Goal: Check status: Check status

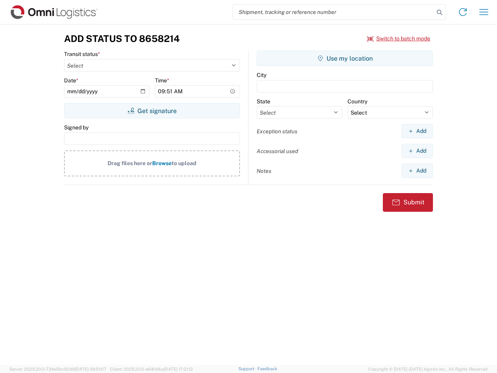
click at [333, 12] on input "search" at bounding box center [333, 12] width 201 height 15
click at [439, 12] on icon at bounding box center [439, 12] width 11 height 11
click at [463, 12] on icon at bounding box center [463, 12] width 12 height 12
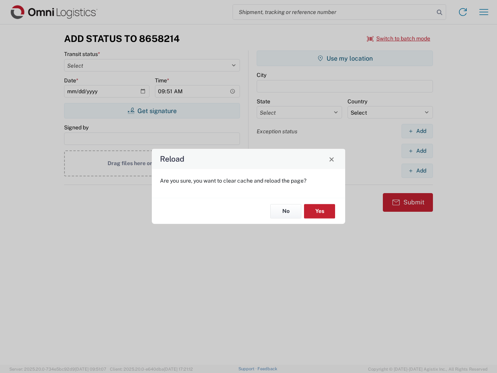
click at [484, 12] on div "Reload Are you sure, you want to clear cache and reload the page? No Yes" at bounding box center [248, 186] width 497 height 373
click at [399, 38] on div "Reload Are you sure, you want to clear cache and reload the page? No Yes" at bounding box center [248, 186] width 497 height 373
click at [152, 111] on div "Reload Are you sure, you want to clear cache and reload the page? No Yes" at bounding box center [248, 186] width 497 height 373
click at [345, 58] on div "Reload Are you sure, you want to clear cache and reload the page? No Yes" at bounding box center [248, 186] width 497 height 373
click at [417, 131] on div "Reload Are you sure, you want to clear cache and reload the page? No Yes" at bounding box center [248, 186] width 497 height 373
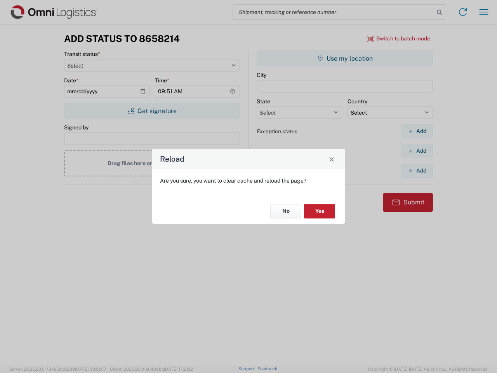
click at [417, 151] on div "Reload Are you sure, you want to clear cache and reload the page? No Yes" at bounding box center [248, 186] width 497 height 373
click at [417, 170] on div "Reload Are you sure, you want to clear cache and reload the page? No Yes" at bounding box center [248, 186] width 497 height 373
